Goal: Obtain resource: Download file/media

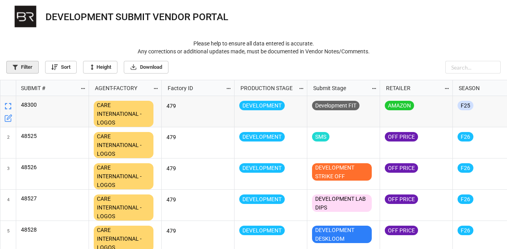
click at [10, 70] on link "Filter" at bounding box center [22, 67] width 32 height 13
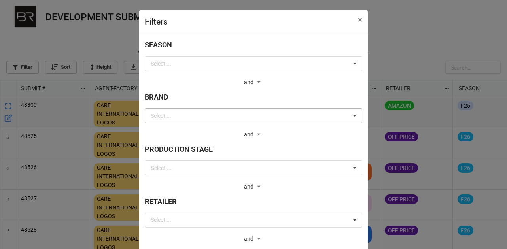
click at [247, 117] on div "Select ... [PERSON_NAME] AND FITCH BOYS' ABERCROMBIE AND FITCH MEN'S AND1 AND1 …" at bounding box center [253, 115] width 217 height 15
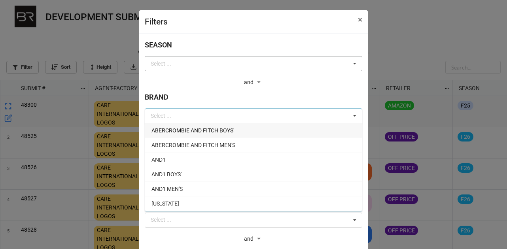
click at [215, 67] on div "Select ... F27 SP27 F26 SP26 F25 SP25 F24 SP24 F23 SP23 F22 SP22 AE22 H22 F21 S…" at bounding box center [253, 63] width 217 height 15
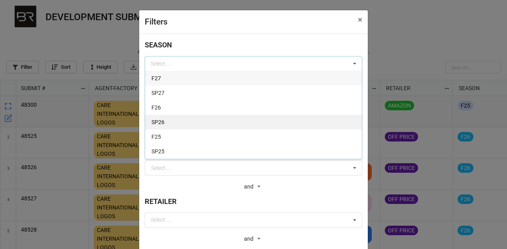
click at [204, 124] on div "SP26" at bounding box center [253, 122] width 217 height 15
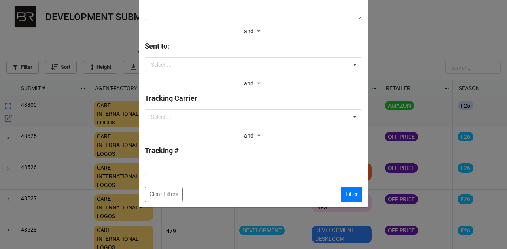
scroll to position [371, 0]
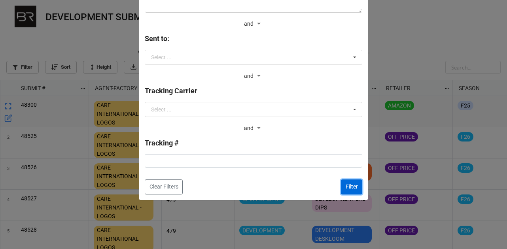
click at [343, 189] on button "Filter" at bounding box center [351, 186] width 21 height 15
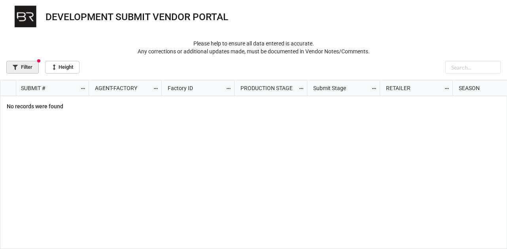
click at [26, 68] on link "Filter" at bounding box center [22, 67] width 32 height 13
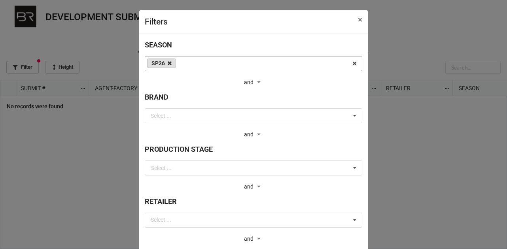
click at [168, 63] on icon at bounding box center [170, 63] width 4 height 5
click at [359, 22] on span "×" at bounding box center [360, 19] width 4 height 9
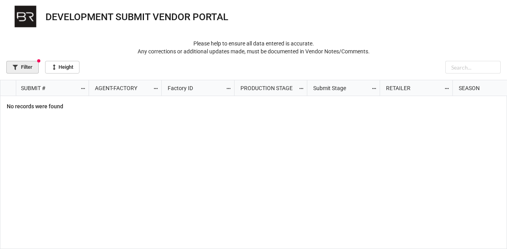
click at [29, 67] on link "Filter" at bounding box center [22, 67] width 32 height 13
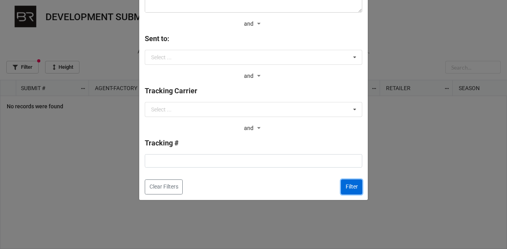
click at [356, 188] on button "Filter" at bounding box center [351, 186] width 21 height 15
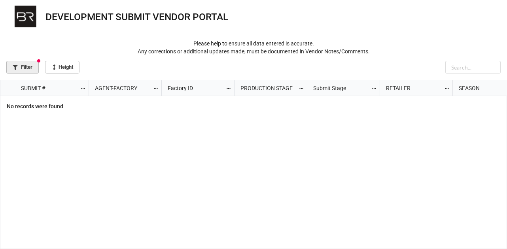
click at [25, 64] on link "Filter" at bounding box center [22, 67] width 32 height 13
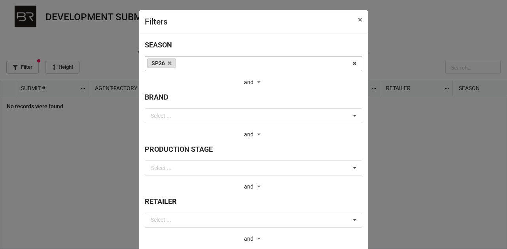
click at [169, 64] on link "SP26" at bounding box center [161, 62] width 29 height 9
click at [168, 64] on icon at bounding box center [170, 63] width 4 height 5
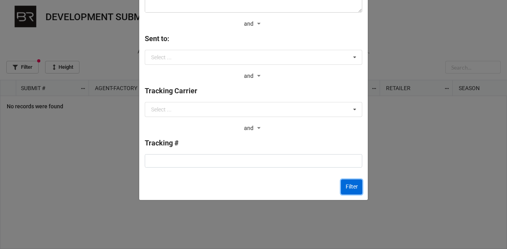
click at [348, 185] on button "Filter" at bounding box center [351, 186] width 21 height 15
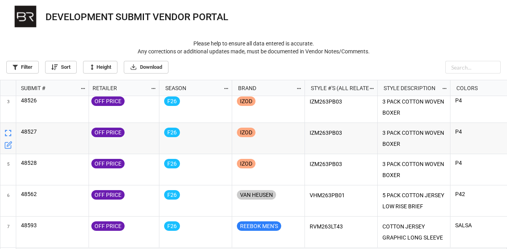
scroll to position [0, 0]
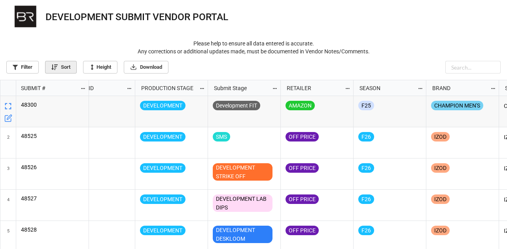
click at [51, 67] on link "Sort" at bounding box center [61, 67] width 32 height 13
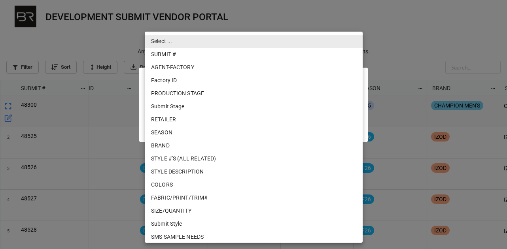
click at [170, 109] on body "DEVELOPMENT SUBMIT VENDOR PORTAL Please help to ensure all data entered is accu…" at bounding box center [253, 124] width 507 height 249
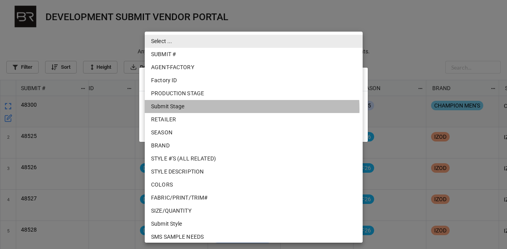
click at [205, 109] on li "Submit Stage" at bounding box center [254, 106] width 218 height 13
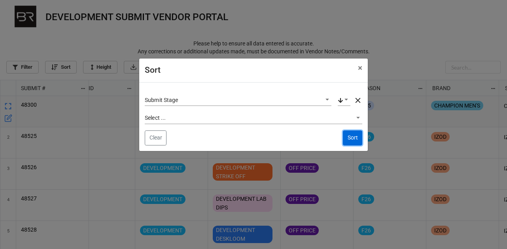
click at [350, 138] on button "Sort" at bounding box center [352, 137] width 19 height 15
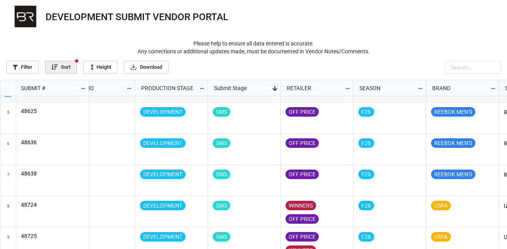
click at [65, 68] on link "Sort" at bounding box center [61, 67] width 32 height 13
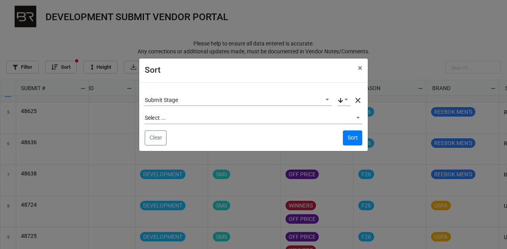
click at [358, 100] on icon at bounding box center [357, 100] width 5 height 5
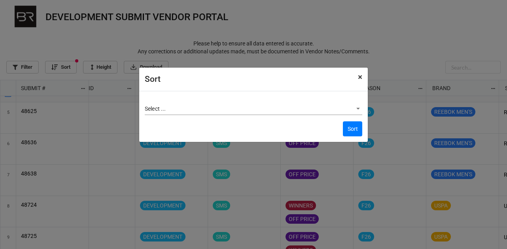
click at [360, 81] on span "×" at bounding box center [360, 76] width 4 height 9
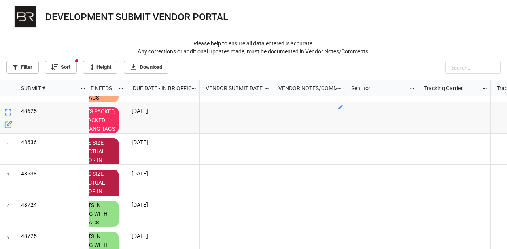
click at [339, 105] on icon "grid" at bounding box center [340, 107] width 6 height 6
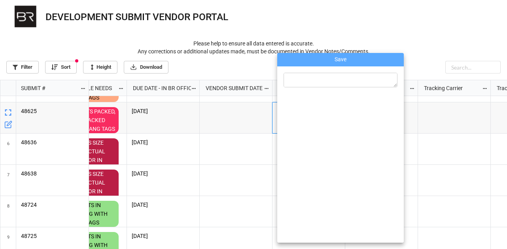
type textarea "x"
type textarea "f"
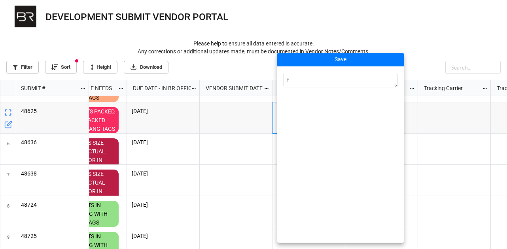
type textarea "x"
type textarea "fj"
type textarea "x"
type textarea "fja"
type textarea "x"
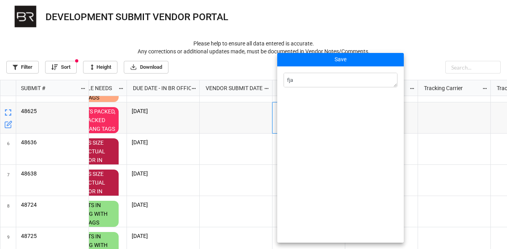
type textarea "fjak"
type textarea "x"
type textarea "fjakl;g"
type textarea "x"
type textarea "fjakl;gj"
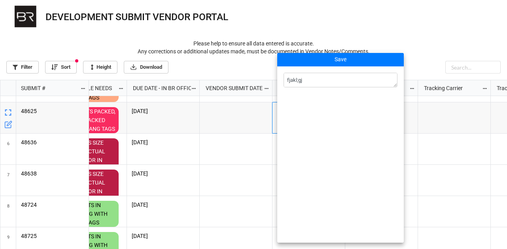
type textarea "x"
type textarea "fjakl;gjd"
type textarea "x"
type textarea "fjakl;gjda"
type textarea "x"
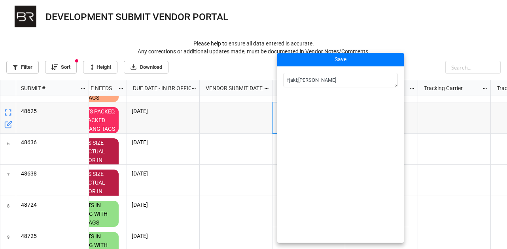
type textarea "fjakl;gjda pf"
type textarea "x"
type textarea "fjakl;gjda pfj"
type textarea "x"
type textarea "fjakl;[PERSON_NAME]"
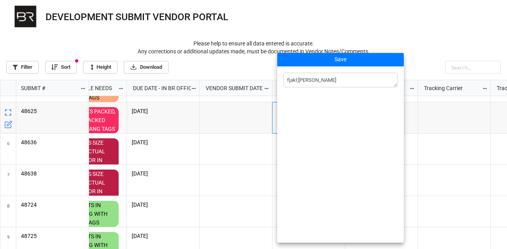
type textarea "x"
type textarea "fjakl;[PERSON_NAME]"
type textarea "x"
type textarea "fjakl;[PERSON_NAME];"
type textarea "x"
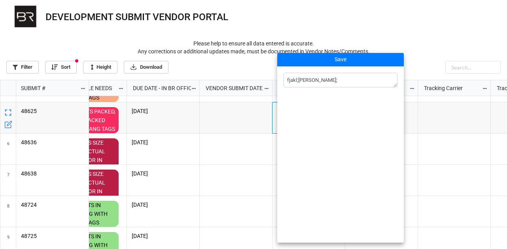
type textarea "fjakl;[PERSON_NAME];,"
type textarea "x"
type textarea "fjakl;[PERSON_NAME];,"
type textarea "x"
type textarea "fjakl;[PERSON_NAME];, o"
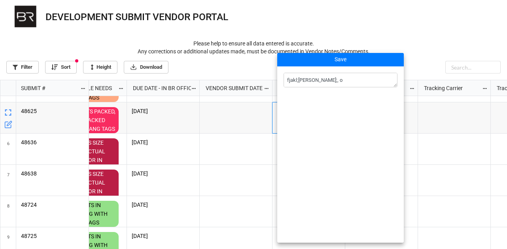
type textarea "x"
type textarea "fjakl;[PERSON_NAME];, on"
type textarea "x"
type textarea "fjakl;[PERSON_NAME];, onl"
type textarea "x"
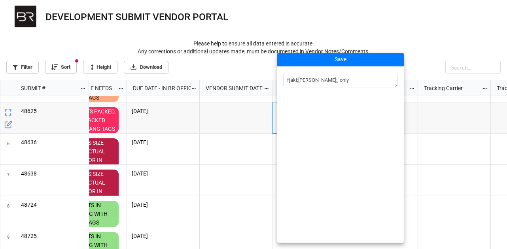
type textarea "fjakl;[PERSON_NAME];, only"
type textarea "x"
type textarea "fjakl;[PERSON_NAME];, only h"
type textarea "x"
type textarea "fjakl;[PERSON_NAME];, only he"
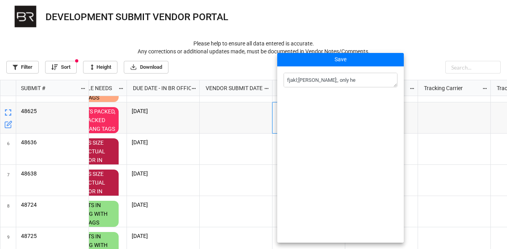
type textarea "x"
type textarea "fjakl;[PERSON_NAME];, only heat"
type textarea "x"
type textarea "fjakl;[PERSON_NAME];, only heath"
type textarea "x"
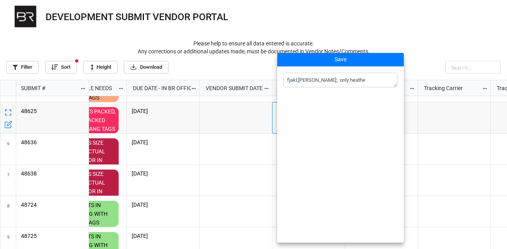
type textarea "fjakl;[PERSON_NAME];, only heather"
type textarea "x"
type textarea "fjakl;[PERSON_NAME];, only heather"
type textarea "x"
type textarea "fjakl;[PERSON_NAME];, only [PERSON_NAME]"
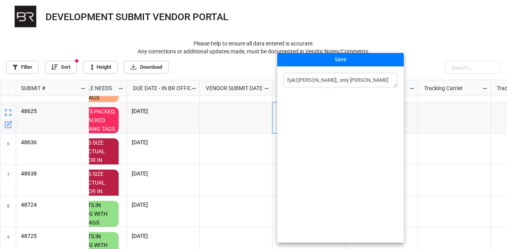
type textarea "x"
type textarea "fjakl;[PERSON_NAME];, only [PERSON_NAME]"
type textarea "x"
type textarea "fjakl;[PERSON_NAME];, only [PERSON_NAME]"
type textarea "x"
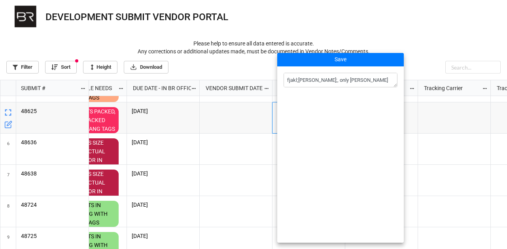
type textarea "fjakl;[PERSON_NAME];, only [PERSON_NAME]"
type textarea "x"
type textarea "fjakl;[PERSON_NAME];, only [PERSON_NAME]"
click at [341, 34] on div at bounding box center [253, 124] width 507 height 249
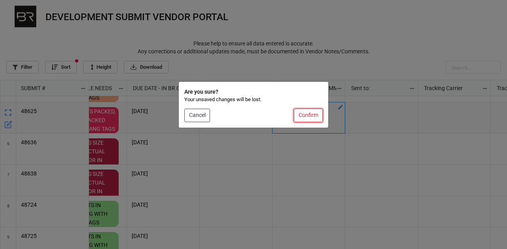
click at [307, 116] on button "Confirm" at bounding box center [308, 115] width 29 height 13
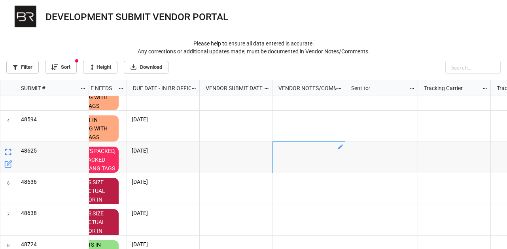
click at [340, 149] on icon "grid" at bounding box center [340, 146] width 6 height 6
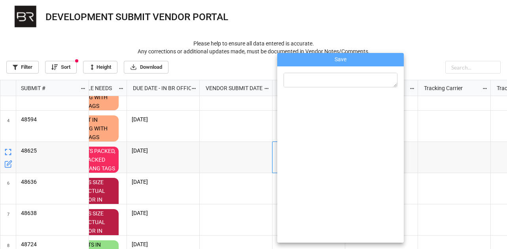
type textarea "x"
type textarea "t"
type textarea "x"
type textarea "te"
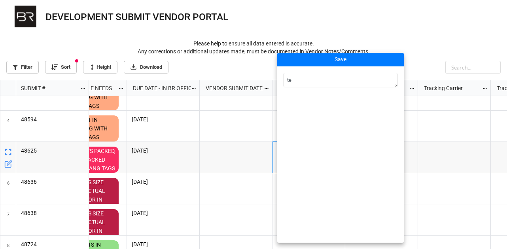
type textarea "x"
type textarea "tes"
type textarea "x"
type textarea "test"
type textarea "x"
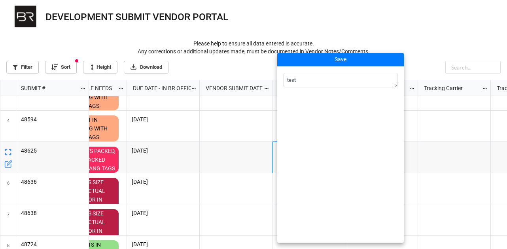
type textarea "testi"
type textarea "x"
type textarea "testin"
type textarea "x"
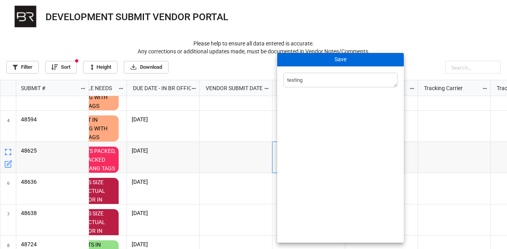
type textarea "testing"
click at [358, 64] on button "Save" at bounding box center [340, 59] width 126 height 13
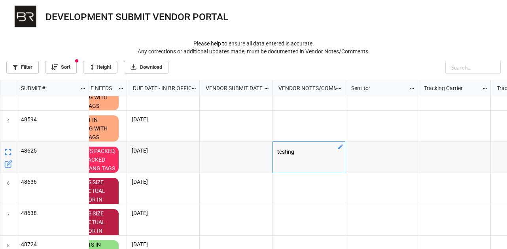
click at [315, 157] on p "testing" at bounding box center [308, 152] width 63 height 11
click at [341, 147] on icon "grid" at bounding box center [340, 146] width 5 height 5
type textarea "x"
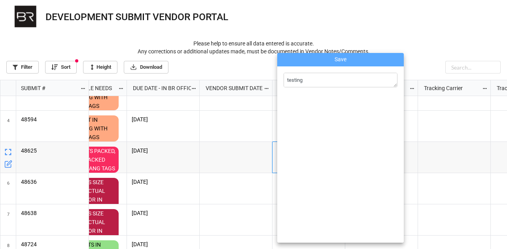
drag, startPoint x: 321, startPoint y: 83, endPoint x: 235, endPoint y: 75, distance: 86.1
click at [240, 75] on div "Save testing" at bounding box center [253, 124] width 507 height 249
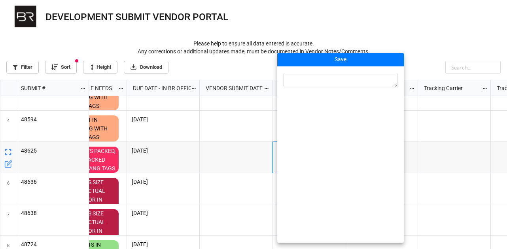
click at [373, 26] on div at bounding box center [253, 124] width 507 height 249
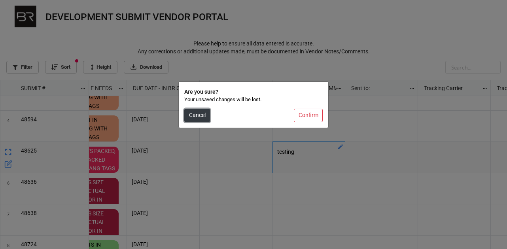
click at [202, 114] on button "Cancel" at bounding box center [197, 115] width 26 height 13
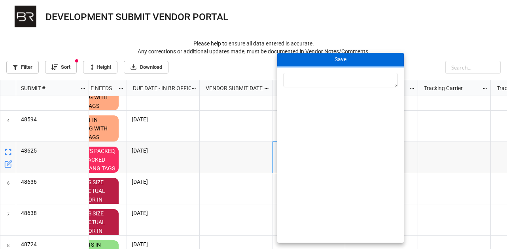
click at [355, 60] on button "Save" at bounding box center [340, 59] width 126 height 13
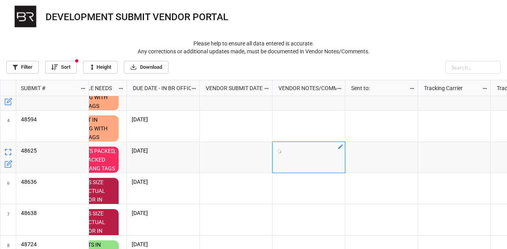
click at [381, 42] on p "Please help to ensure all data entered is accurate. Any corrections or addition…" at bounding box center [253, 48] width 494 height 16
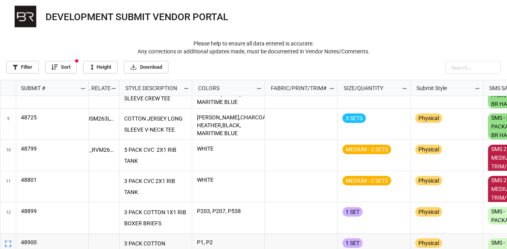
scroll to position [0, 589]
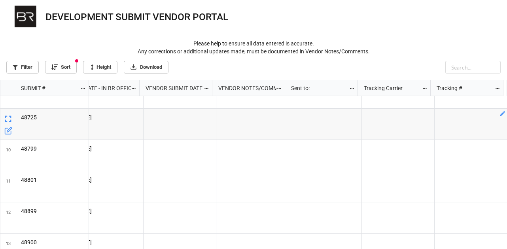
click at [500, 115] on icon "grid" at bounding box center [502, 113] width 5 height 5
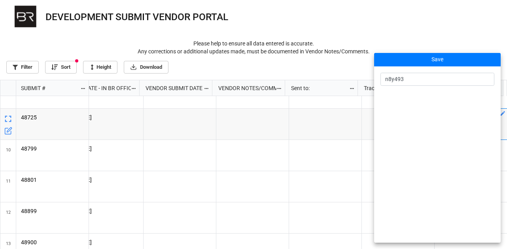
type input "n8y493"
drag, startPoint x: 415, startPoint y: 81, endPoint x: 360, endPoint y: 77, distance: 55.5
click at [366, 75] on div "Save n8y493" at bounding box center [253, 124] width 507 height 249
click at [422, 34] on div at bounding box center [253, 124] width 507 height 249
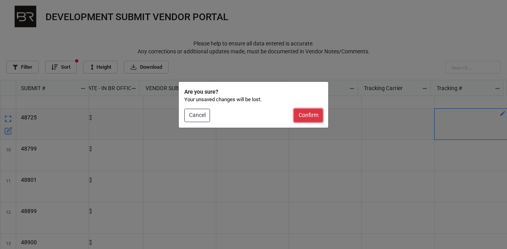
click at [311, 113] on button "Confirm" at bounding box center [308, 115] width 29 height 13
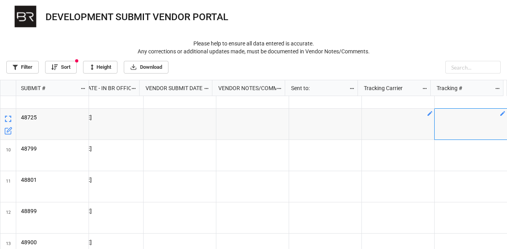
click at [427, 115] on icon "grid" at bounding box center [429, 113] width 5 height 5
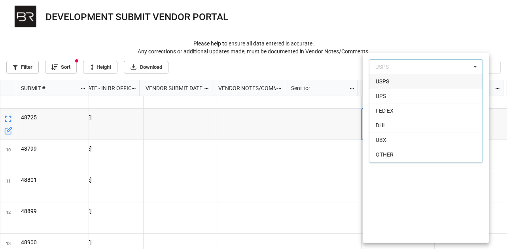
click at [434, 35] on div at bounding box center [253, 124] width 507 height 249
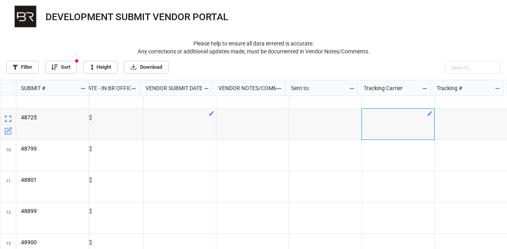
scroll to position [79, 0]
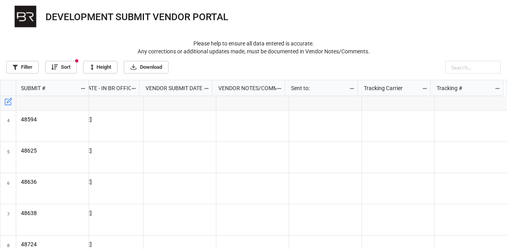
click at [271, 72] on div "Filter Sort Height Download" at bounding box center [253, 66] width 494 height 16
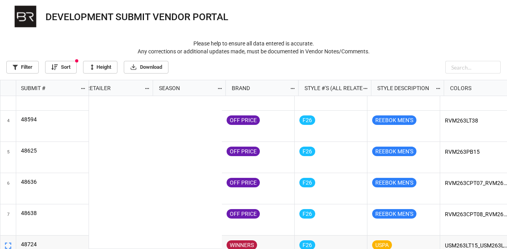
scroll to position [0, 158]
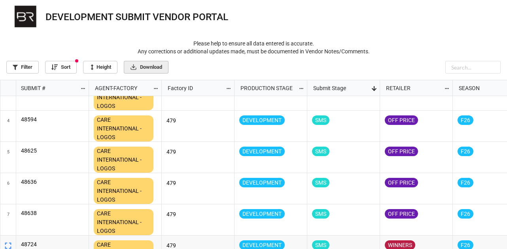
click at [154, 69] on link "Download" at bounding box center [146, 67] width 45 height 13
click at [32, 66] on link "Filter" at bounding box center [22, 67] width 32 height 13
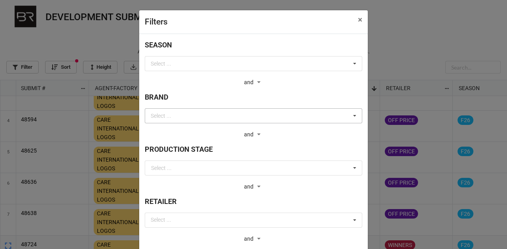
click at [222, 115] on div "Select ... [PERSON_NAME] AND FITCH BOYS' ABERCROMBIE AND FITCH MEN'S AND1 AND1 …" at bounding box center [253, 115] width 217 height 15
click at [374, 15] on div "Filters × Close SEASON Select ... F27 SP27 F26 SP26 F25 SP25 F24 SP24 F23 SP23 …" at bounding box center [253, 124] width 507 height 249
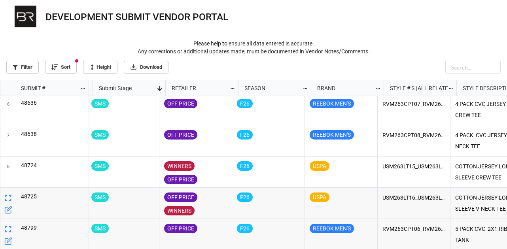
scroll to position [0, 221]
click at [33, 67] on link "Filter" at bounding box center [22, 67] width 32 height 13
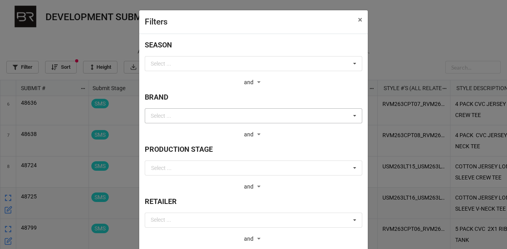
click at [197, 115] on div "Select ... [PERSON_NAME] AND FITCH BOYS' ABERCROMBIE AND FITCH MEN'S AND1 AND1 …" at bounding box center [253, 115] width 217 height 15
type input "us"
click at [194, 128] on div "USPA" at bounding box center [253, 130] width 217 height 15
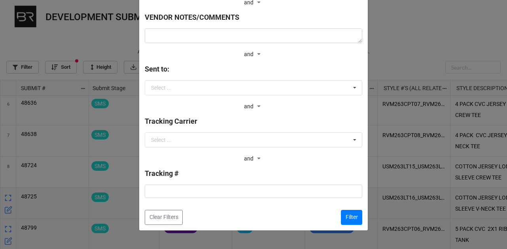
scroll to position [371, 0]
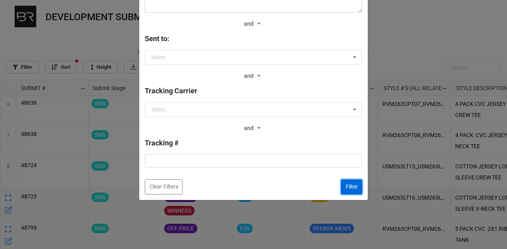
click at [358, 191] on button "Filter" at bounding box center [351, 186] width 21 height 15
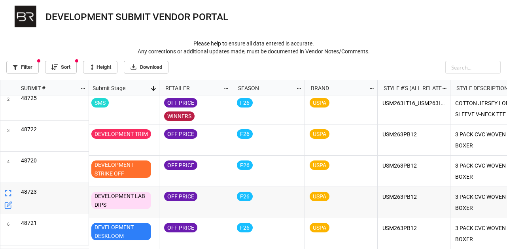
scroll to position [38, 221]
click at [156, 70] on link "Download" at bounding box center [146, 67] width 45 height 13
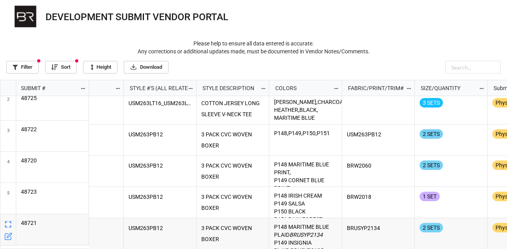
scroll to position [0, 483]
